Goal: Information Seeking & Learning: Check status

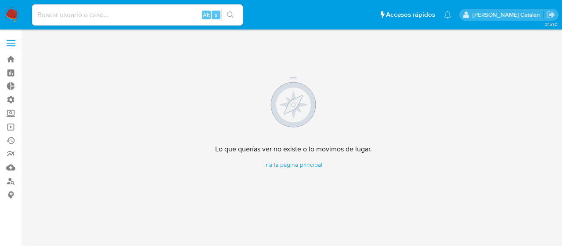
click at [169, 11] on input at bounding box center [137, 14] width 211 height 11
paste input "1664606865"
type input "1664606865"
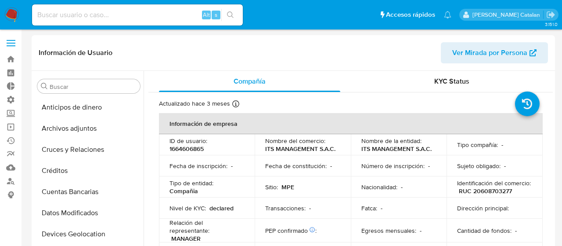
select select "10"
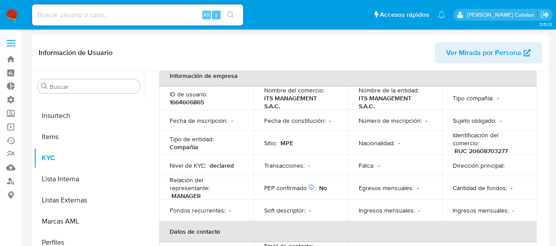
scroll to position [48, 0]
drag, startPoint x: 451, startPoint y: 151, endPoint x: 504, endPoint y: 147, distance: 52.4
click at [504, 147] on p "RUC 20608703277" at bounding box center [480, 150] width 53 height 8
copy p "RUC 20608703277"
paste input "698490888"
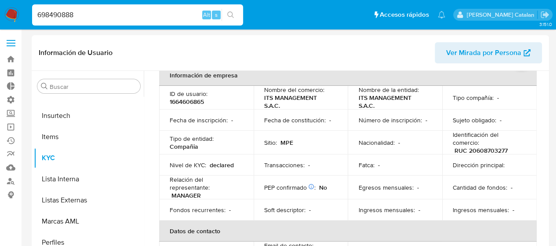
click at [170, 9] on input "698490888" at bounding box center [137, 14] width 211 height 11
type input "698490888"
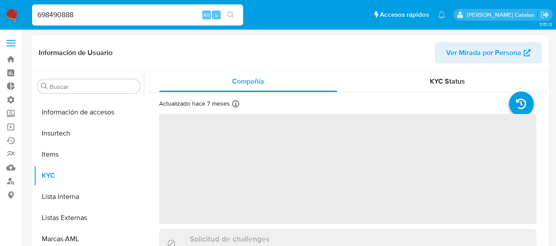
scroll to position [350, 0]
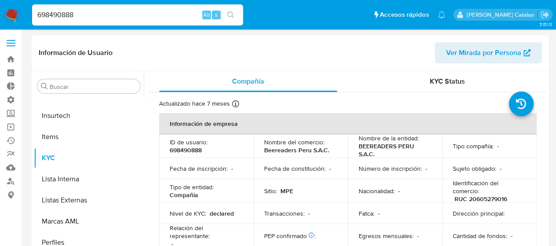
select select "10"
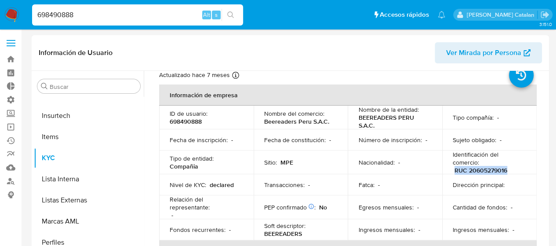
drag, startPoint x: 508, startPoint y: 168, endPoint x: 451, endPoint y: 172, distance: 57.7
click at [453, 172] on div "Identificación del comercio : RUC 20605279016" at bounding box center [489, 162] width 73 height 24
copy p "RUC 20605279016"
drag, startPoint x: 110, startPoint y: 18, endPoint x: 2, endPoint y: 10, distance: 108.3
click at [2, 10] on nav "Pausado Ver notificaciones 698490888 Alt s Accesos rápidos Presiona las siguien…" at bounding box center [278, 14] width 556 height 29
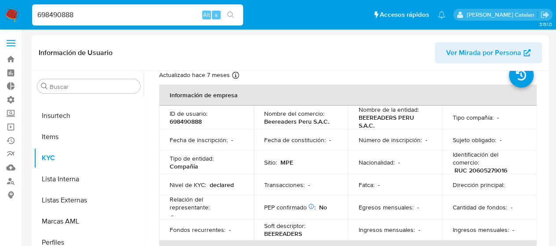
paste input "8098963"
type input "809896388"
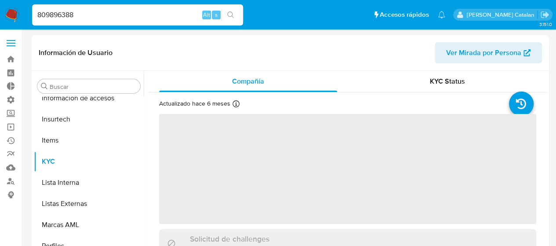
scroll to position [350, 0]
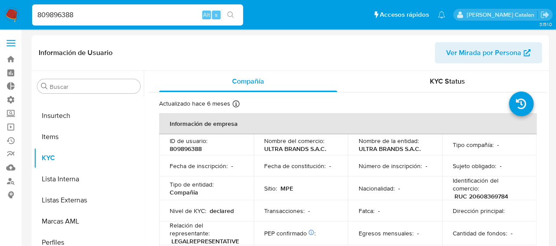
select select "10"
click at [11, 62] on link "Bandeja" at bounding box center [52, 59] width 105 height 14
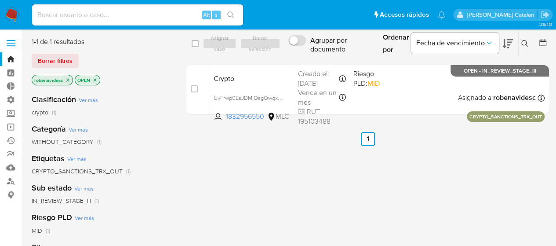
click at [68, 79] on p "robenavidesc" at bounding box center [52, 80] width 40 height 10
click at [68, 79] on icon "close-filter" at bounding box center [67, 79] width 5 height 5
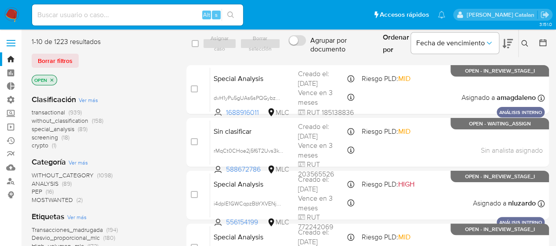
click at [51, 80] on icon "close-filter" at bounding box center [51, 79] width 5 height 5
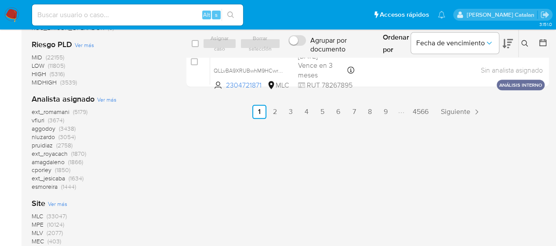
scroll to position [549, 0]
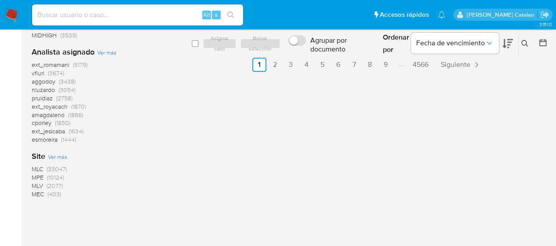
click at [40, 178] on span "MPE" at bounding box center [38, 177] width 12 height 9
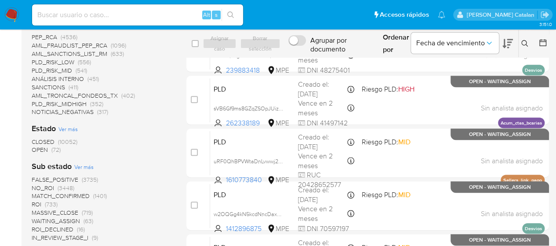
scroll to position [207, 0]
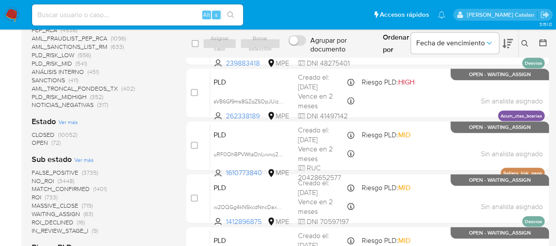
click at [66, 167] on div "Sub estado Ver más FALSE_POSITIVE (3735) NO_ROI (3448) MATCH_CONFIRMED (1401) R…" at bounding box center [102, 194] width 141 height 80
click at [58, 171] on span "FALSE_POSITIVE" at bounding box center [55, 172] width 47 height 9
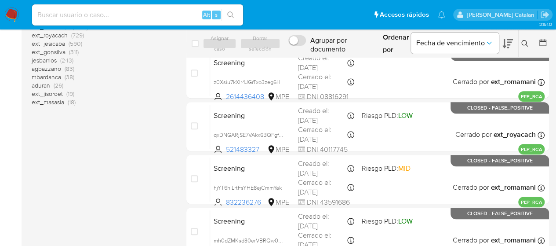
scroll to position [380, 0]
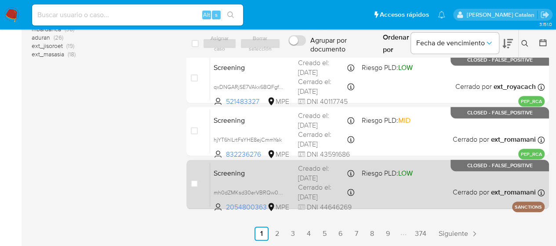
click at [394, 195] on div "Screening mh0dZMKsd30erVBRQw0FjCHW 2054800363 MPE Riesgo PLD: LOW Creado el: 05…" at bounding box center [377, 184] width 334 height 44
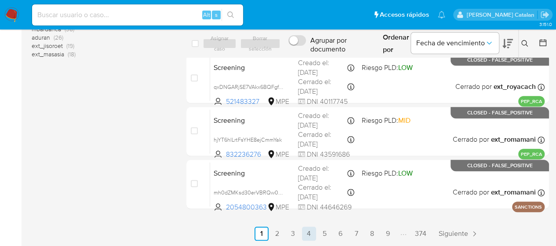
click at [315, 234] on link "4" at bounding box center [309, 233] width 14 height 14
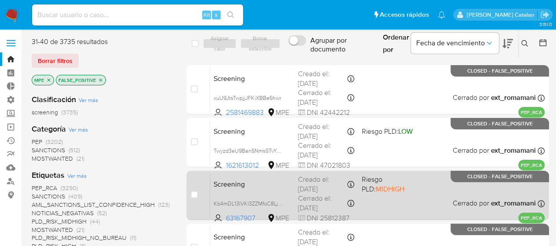
click at [404, 189] on span "Riesgo PLD: MIDHIGH" at bounding box center [389, 183] width 56 height 21
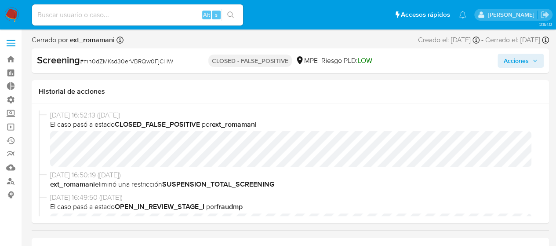
scroll to position [350, 0]
select select "10"
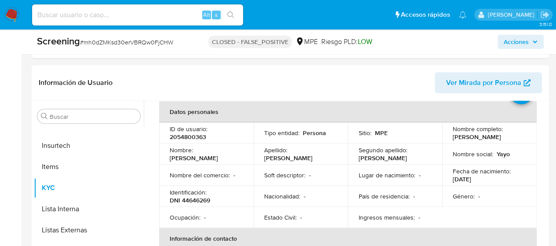
scroll to position [44, 0]
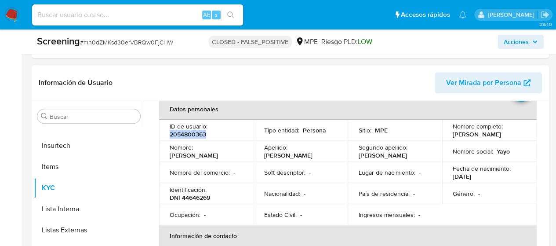
drag, startPoint x: 214, startPoint y: 134, endPoint x: 168, endPoint y: 133, distance: 45.7
click at [168, 133] on td "ID de usuario : 2054800363" at bounding box center [206, 130] width 94 height 21
copy p "2054800363"
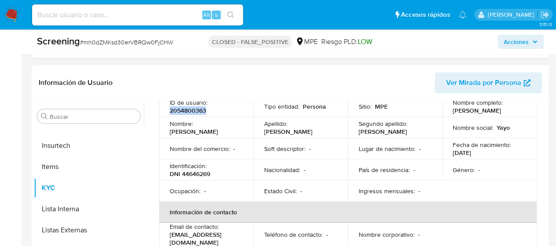
scroll to position [71, 0]
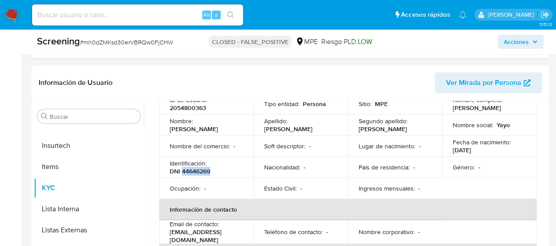
drag, startPoint x: 213, startPoint y: 175, endPoint x: 181, endPoint y: 174, distance: 31.2
click at [181, 174] on div "Identificación : DNI 44646269" at bounding box center [206, 167] width 73 height 16
copy p "44646269"
click at [377, 147] on p "Lugar de nacimiento :" at bounding box center [386, 146] width 57 height 8
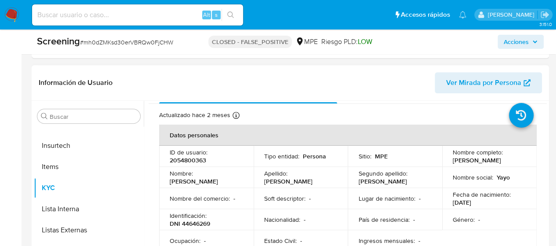
scroll to position [0, 0]
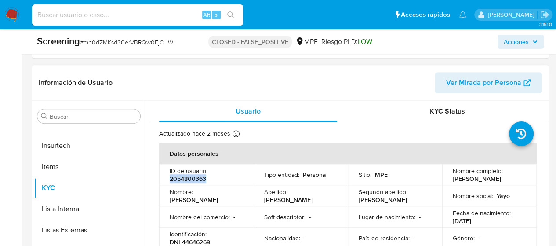
drag, startPoint x: 215, startPoint y: 182, endPoint x: 166, endPoint y: 181, distance: 48.8
click at [166, 181] on td "ID de usuario : 2054800363" at bounding box center [206, 174] width 94 height 21
copy p "2054800363"
paste input "2054800363"
click at [161, 14] on input at bounding box center [137, 14] width 211 height 11
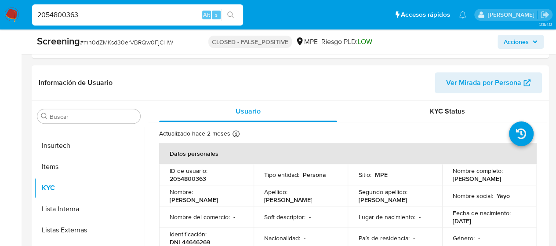
type input "2054800363"
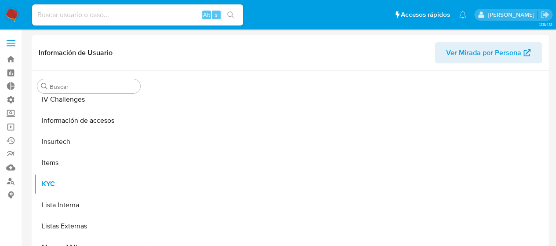
scroll to position [350, 0]
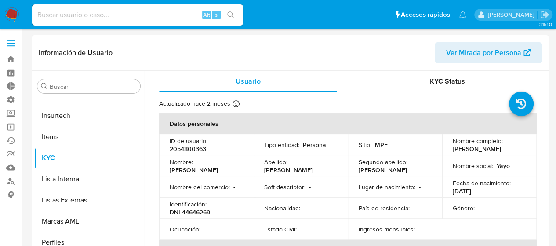
select select "10"
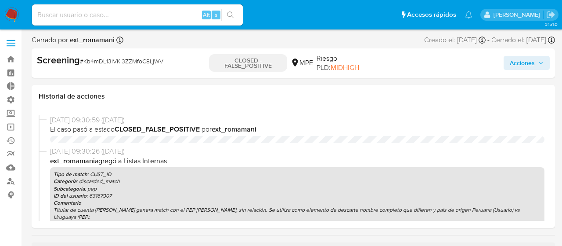
select select "10"
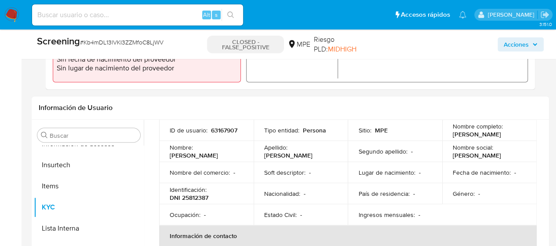
scroll to position [62, 0]
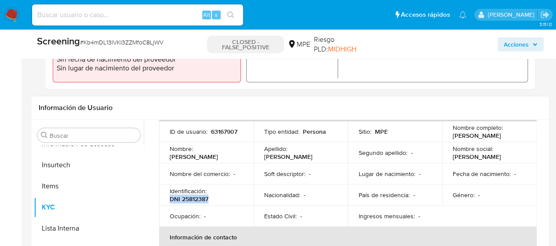
drag, startPoint x: 221, startPoint y: 196, endPoint x: 166, endPoint y: 199, distance: 55.4
click at [166, 199] on td "Identificación : DNI 25812387" at bounding box center [206, 194] width 94 height 21
copy p "DNI 25812387"
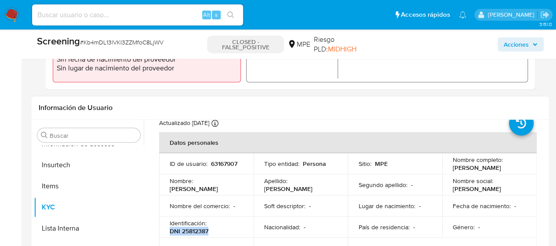
scroll to position [29, 0]
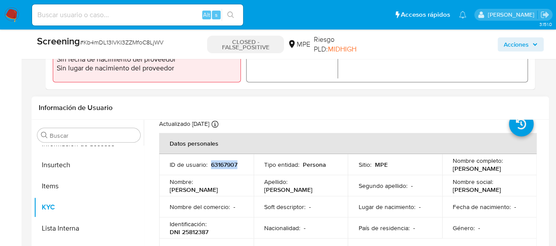
drag, startPoint x: 239, startPoint y: 164, endPoint x: 210, endPoint y: 165, distance: 29.0
click at [210, 165] on div "ID de usuario : 63167907" at bounding box center [206, 164] width 73 height 8
copy p "63167907"
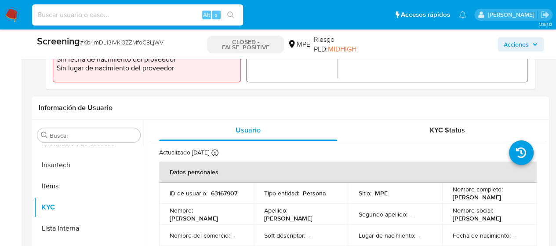
click at [131, 14] on input at bounding box center [137, 14] width 211 height 11
paste input "63167907"
type input "63167907"
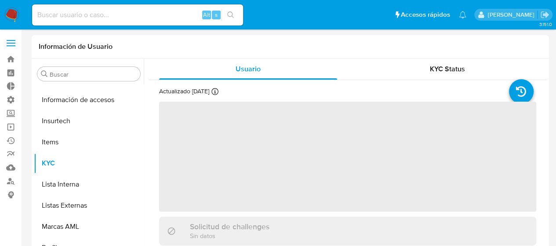
scroll to position [350, 0]
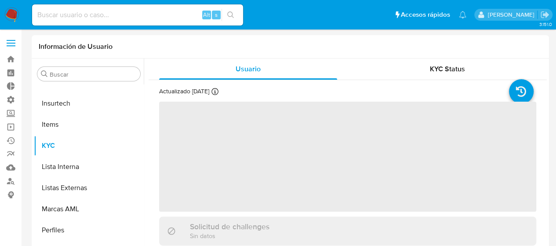
select select "10"
